Goal: Task Accomplishment & Management: Manage account settings

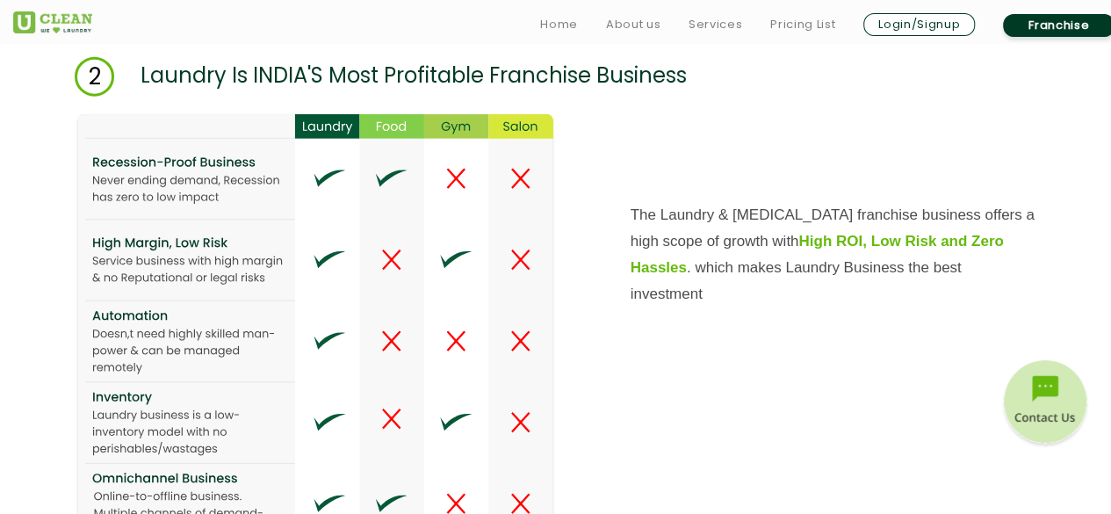
scroll to position [2283, 0]
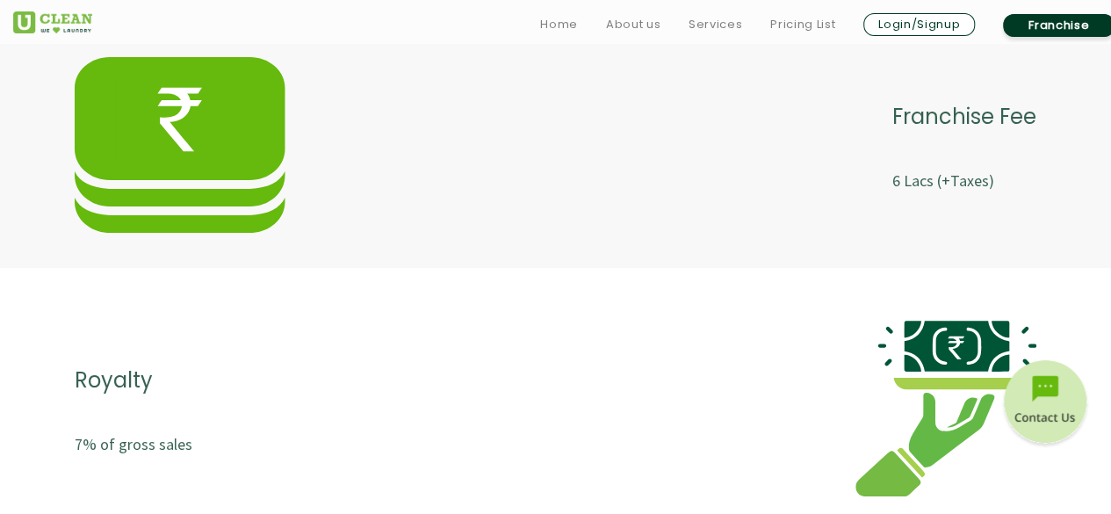
click at [225, 139] on img at bounding box center [180, 145] width 211 height 176
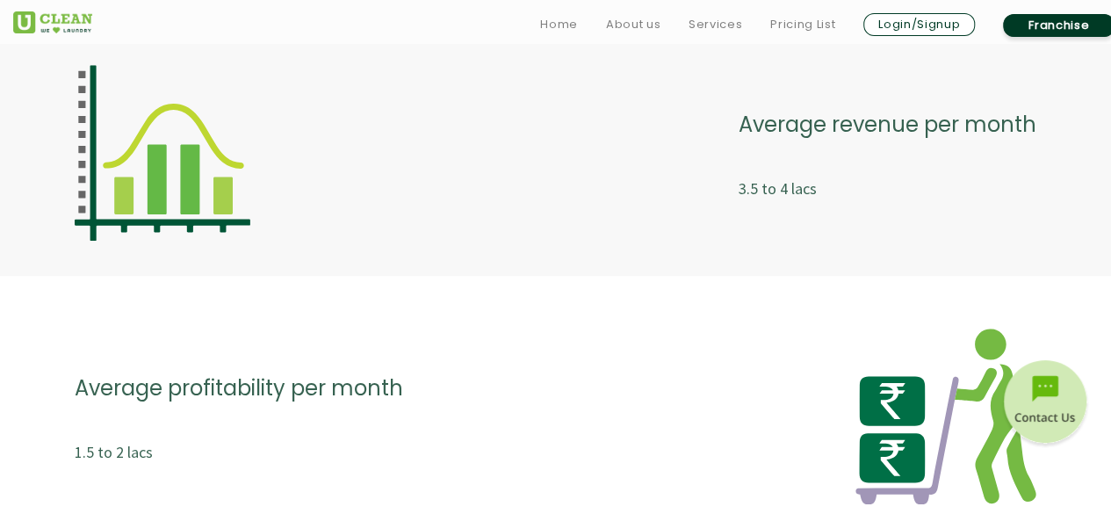
scroll to position [4128, 0]
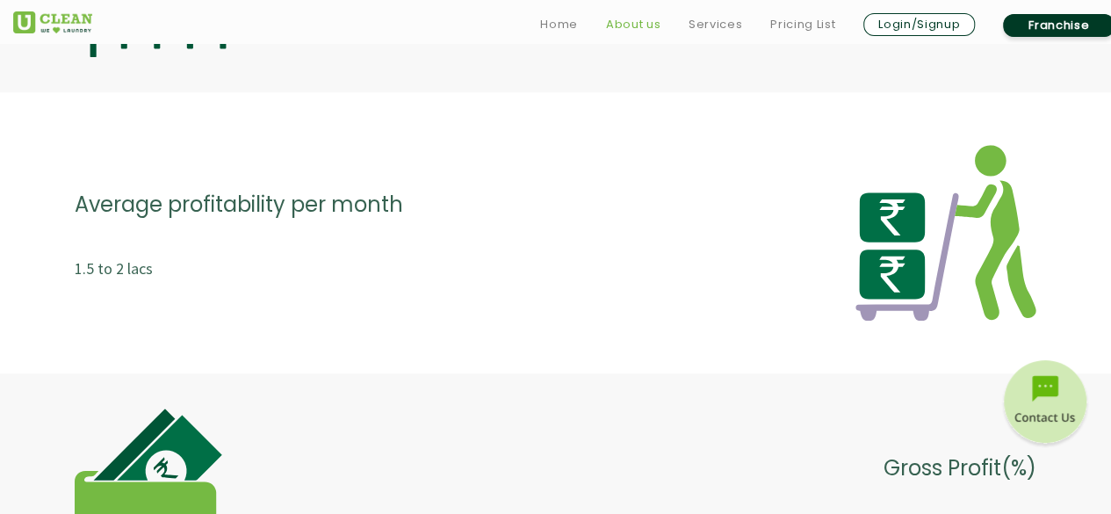
click at [617, 25] on link "About us" at bounding box center [633, 24] width 54 height 21
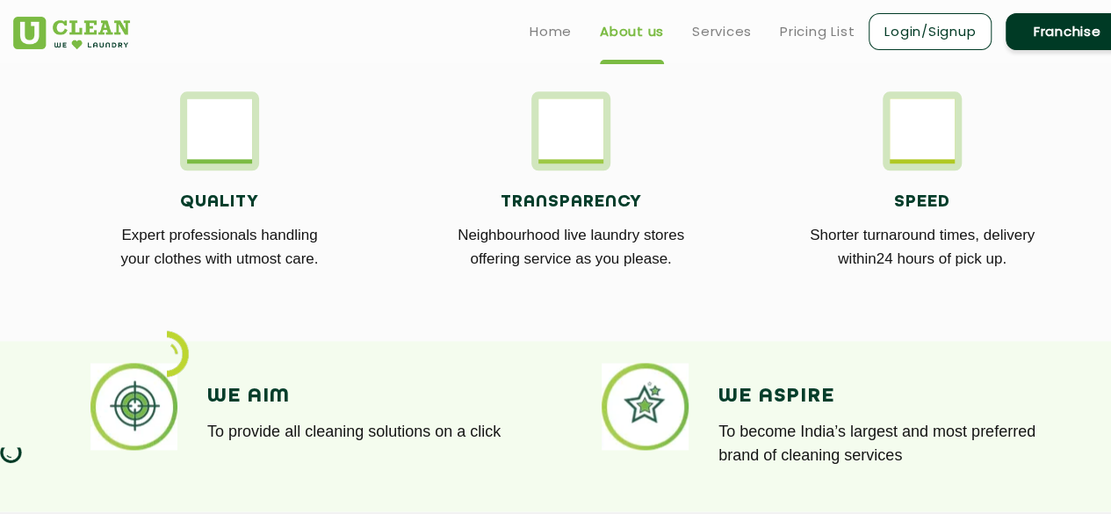
scroll to position [878, 0]
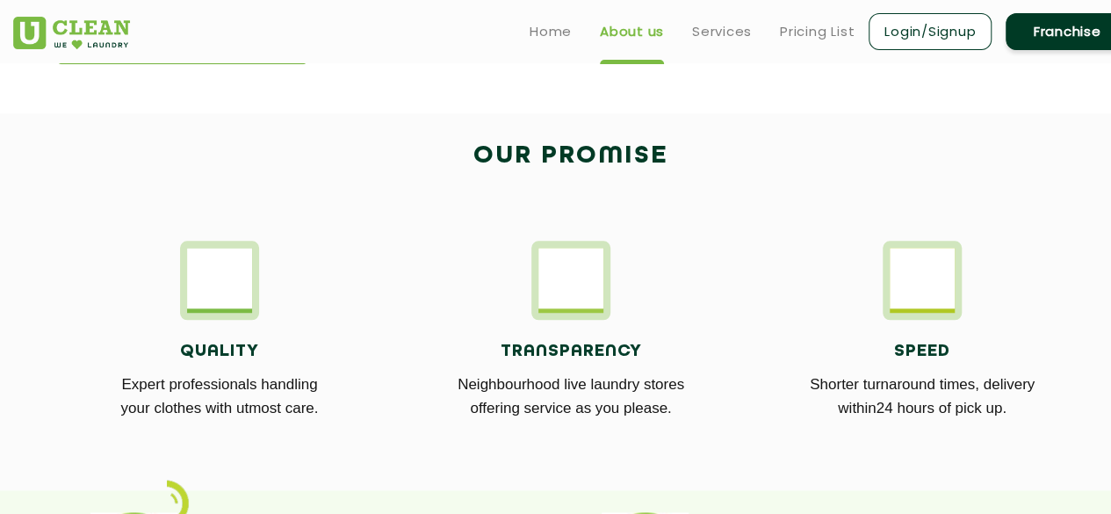
drag, startPoint x: 562, startPoint y: 239, endPoint x: 584, endPoint y: 276, distance: 42.9
click at [566, 246] on div "Quality Expert professionals handling your clothes with utmost care. Transparen…" at bounding box center [571, 341] width 1142 height 254
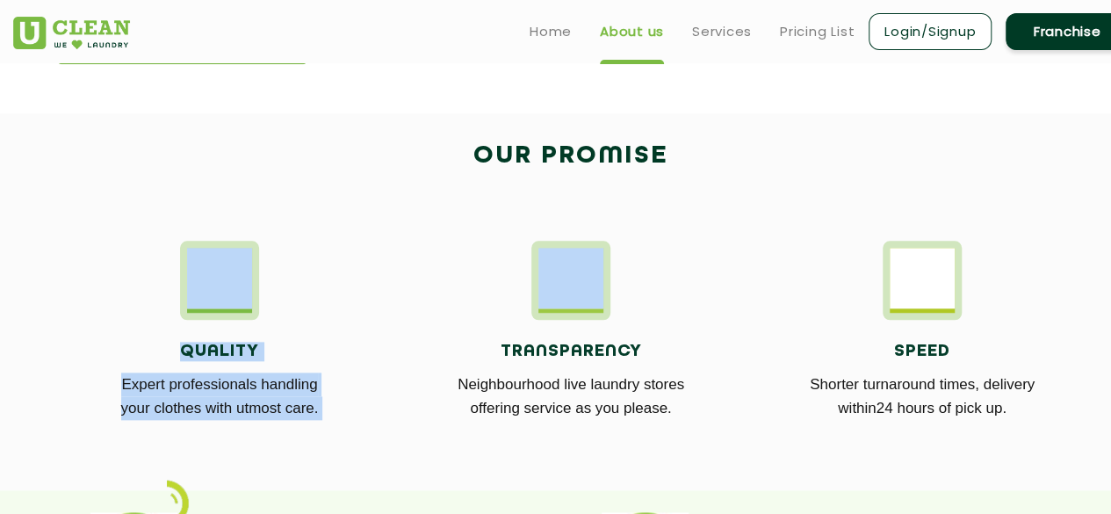
click at [916, 277] on img at bounding box center [922, 278] width 65 height 61
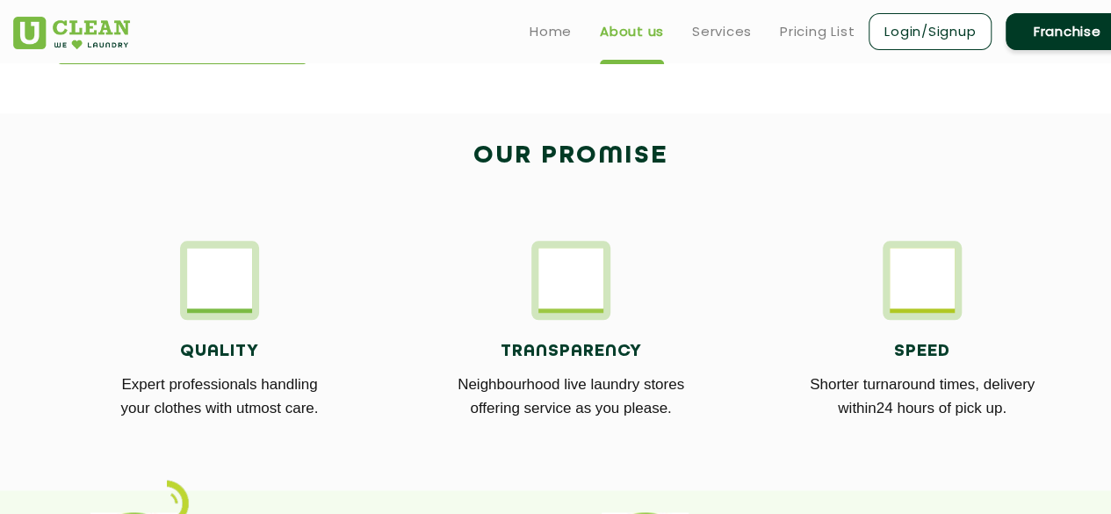
click at [652, 250] on div "Transparency Neighbourhood live laundry stores offering service as you please." at bounding box center [570, 341] width 325 height 201
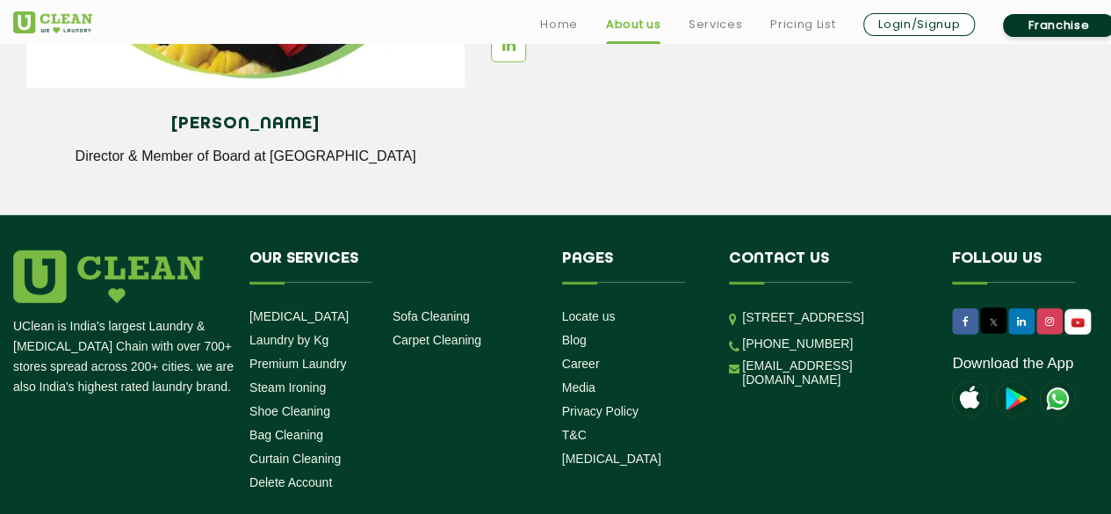
scroll to position [2584, 0]
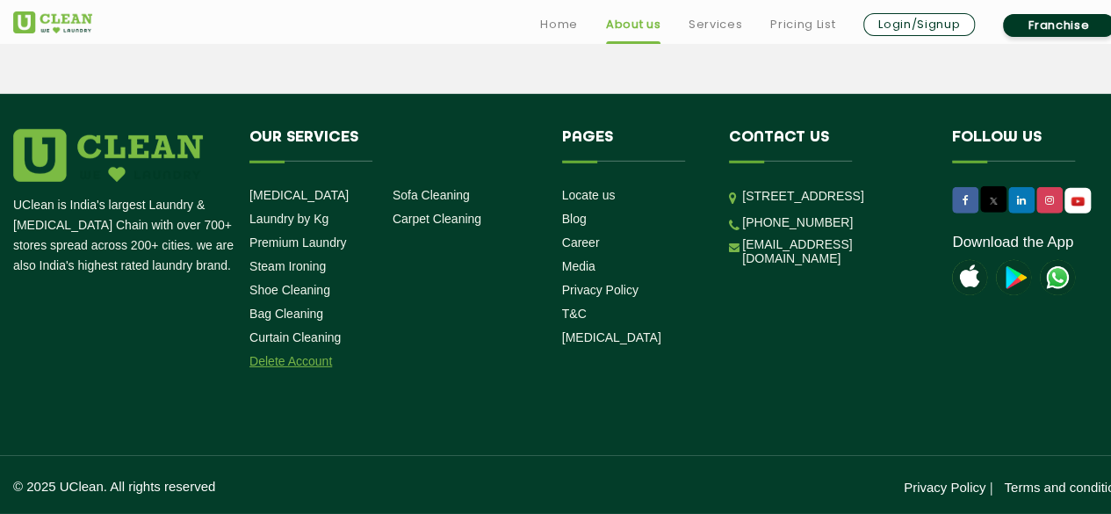
click at [267, 363] on link "Delete Account" at bounding box center [290, 361] width 83 height 14
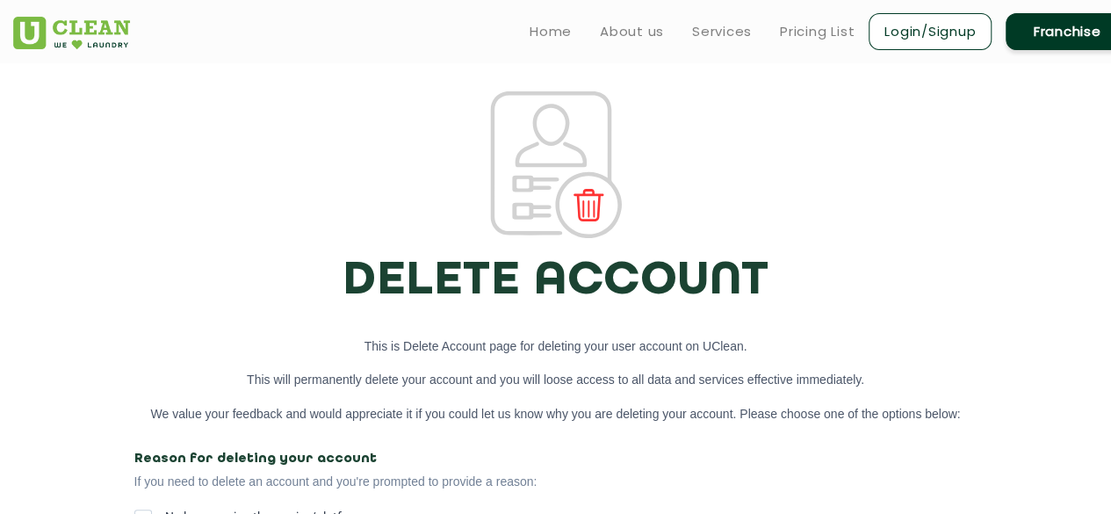
click at [583, 189] on img at bounding box center [556, 164] width 132 height 147
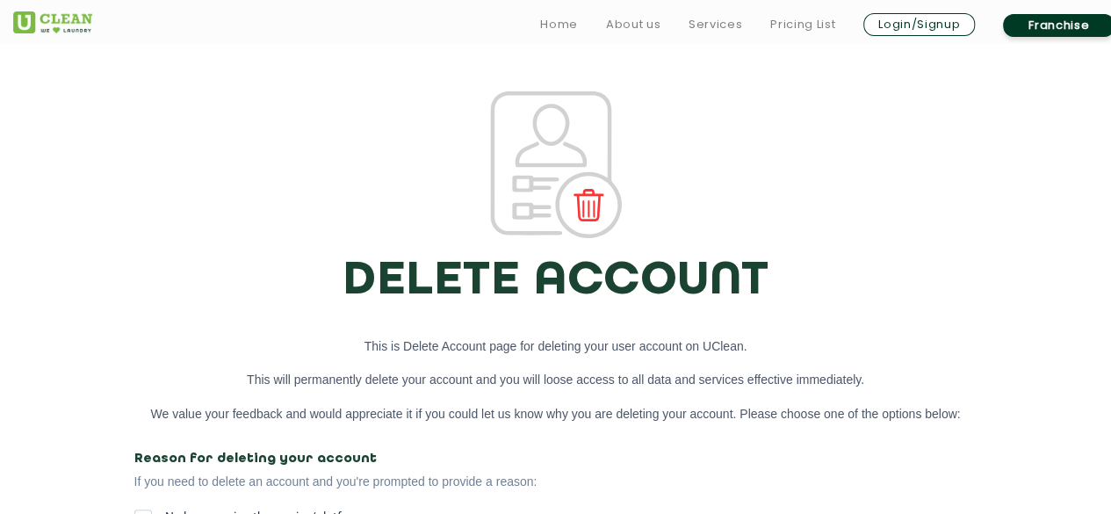
scroll to position [351, 0]
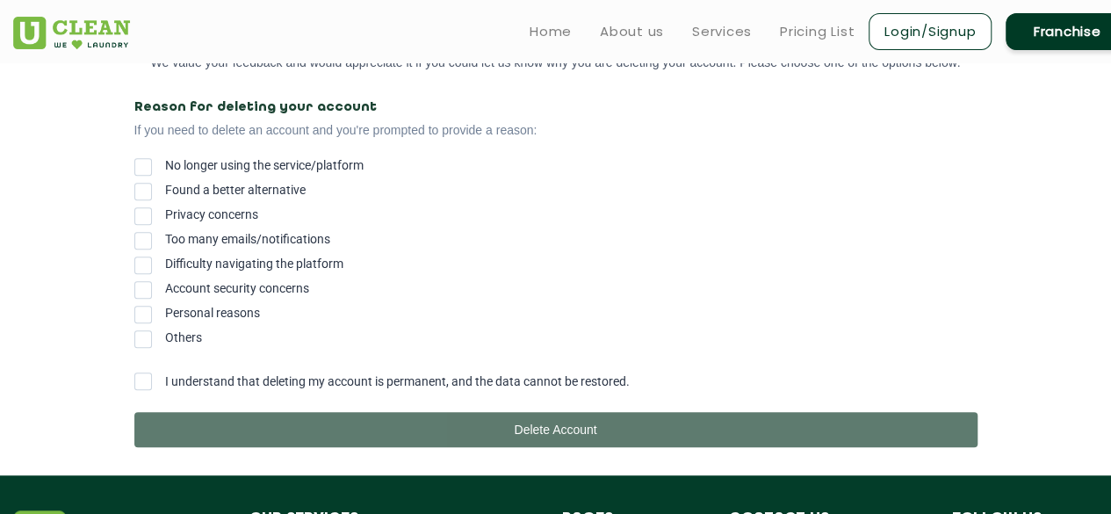
drag, startPoint x: 583, startPoint y: 192, endPoint x: 502, endPoint y: 213, distance: 83.3
click at [502, 213] on label "Privacy concerns" at bounding box center [555, 214] width 843 height 14
click at [165, 211] on input "Privacy concerns" at bounding box center [165, 211] width 0 height 0
